Goal: Information Seeking & Learning: Learn about a topic

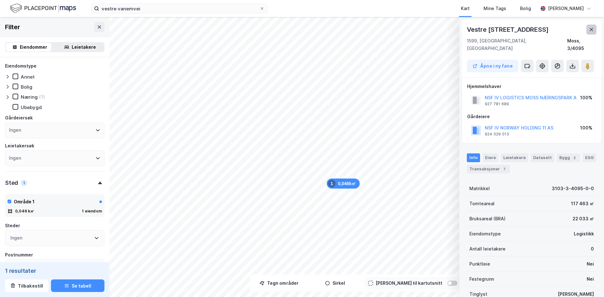
click at [588, 30] on button at bounding box center [592, 30] width 10 height 10
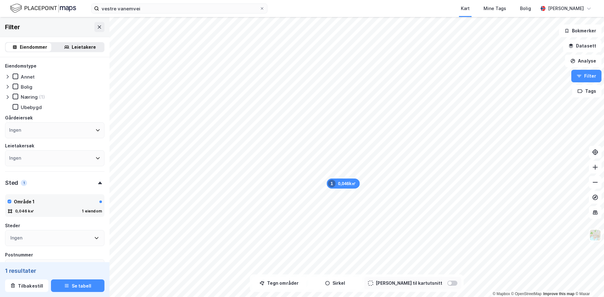
click at [331, 183] on div "1" at bounding box center [332, 184] width 8 height 8
click at [589, 74] on button "Filter" at bounding box center [587, 76] width 30 height 13
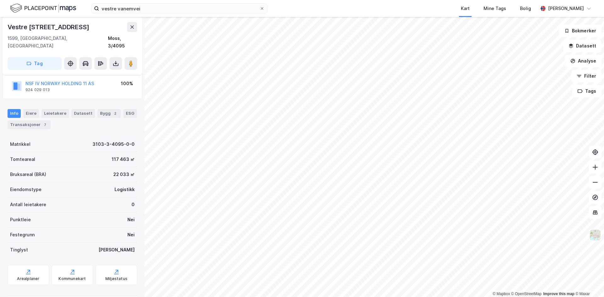
scroll to position [45, 0]
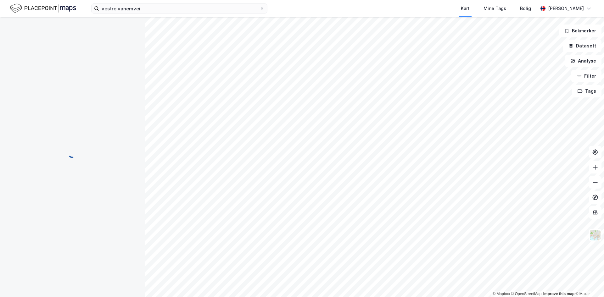
scroll to position [20, 0]
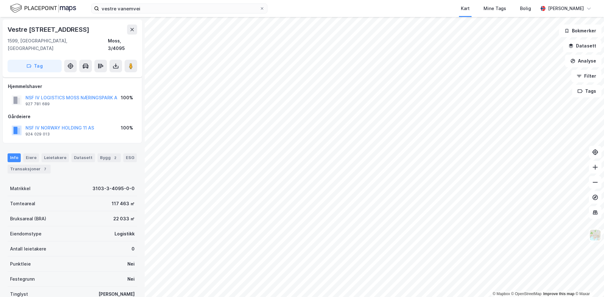
scroll to position [20, 0]
